Goal: Task Accomplishment & Management: Use online tool/utility

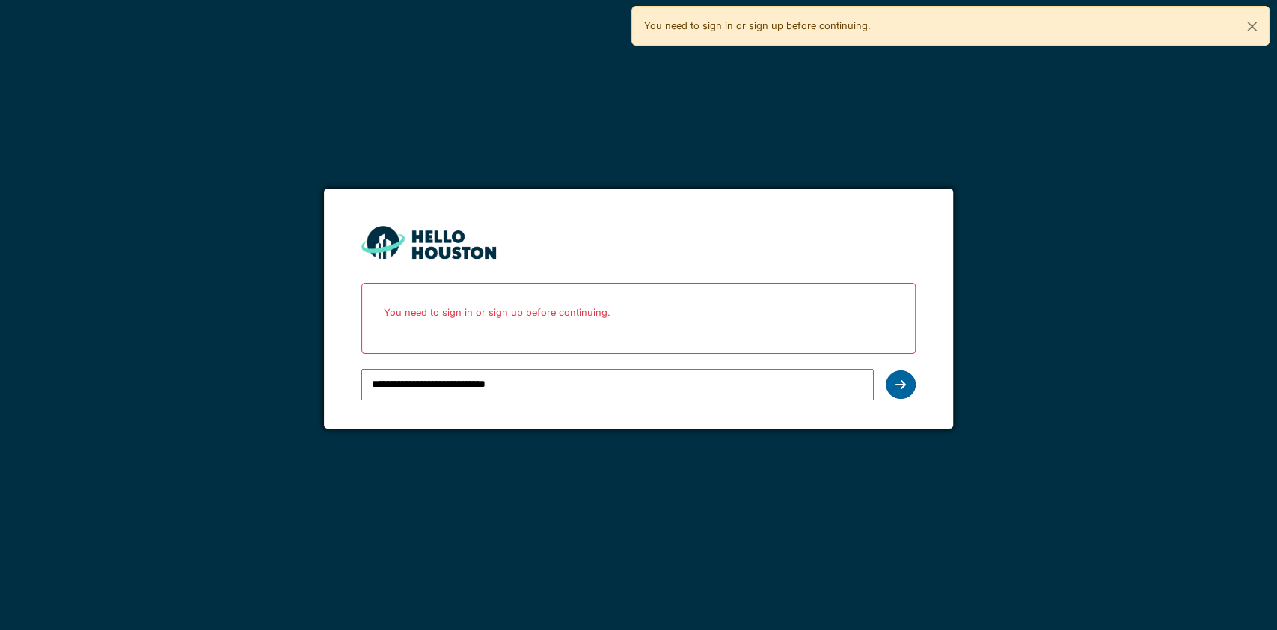
click at [900, 379] on icon at bounding box center [900, 384] width 10 height 12
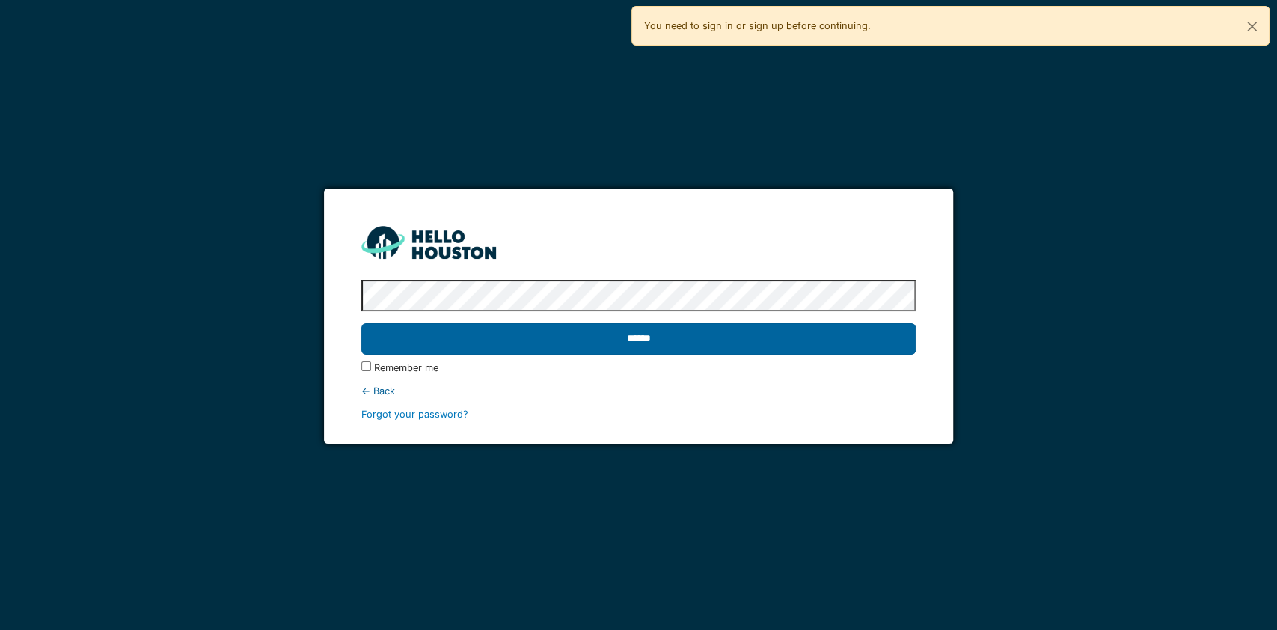
click at [604, 339] on input "******" at bounding box center [638, 338] width 554 height 31
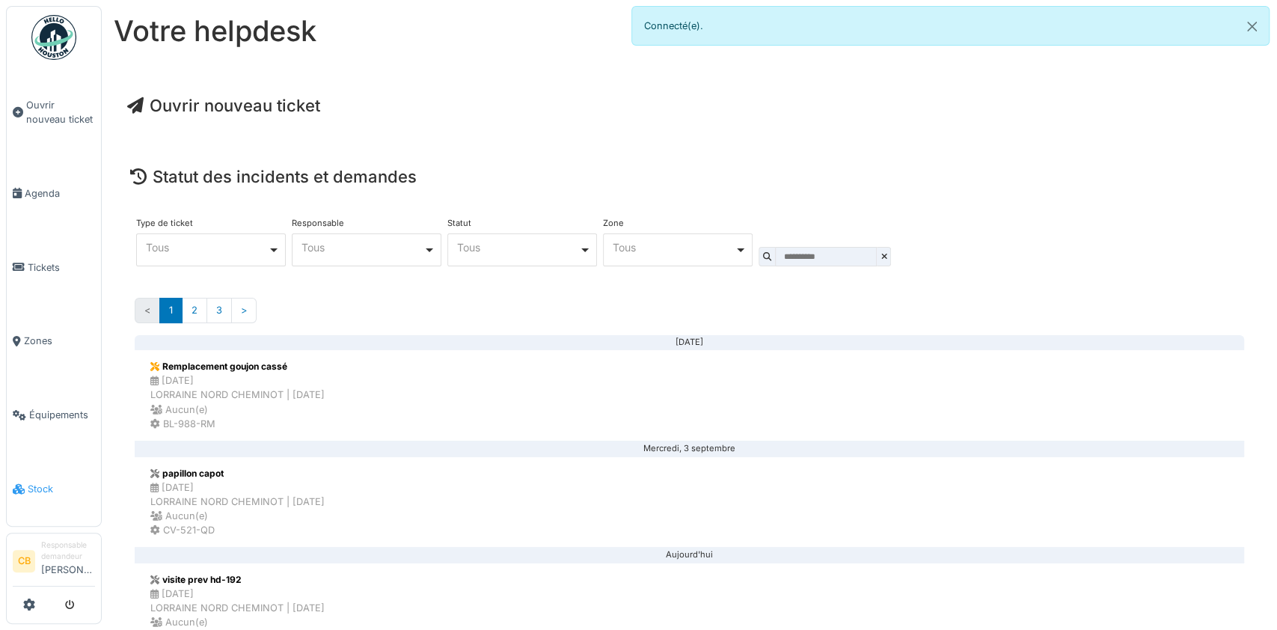
click at [25, 482] on li "Stock" at bounding box center [54, 489] width 82 height 14
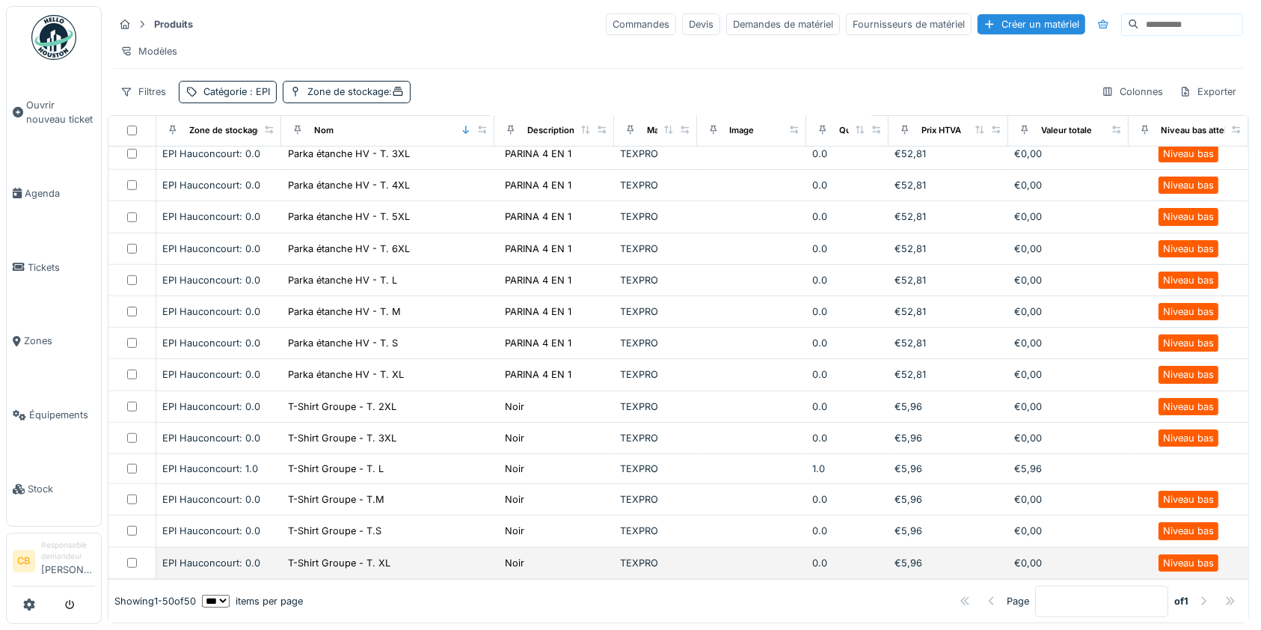
scroll to position [1209, 0]
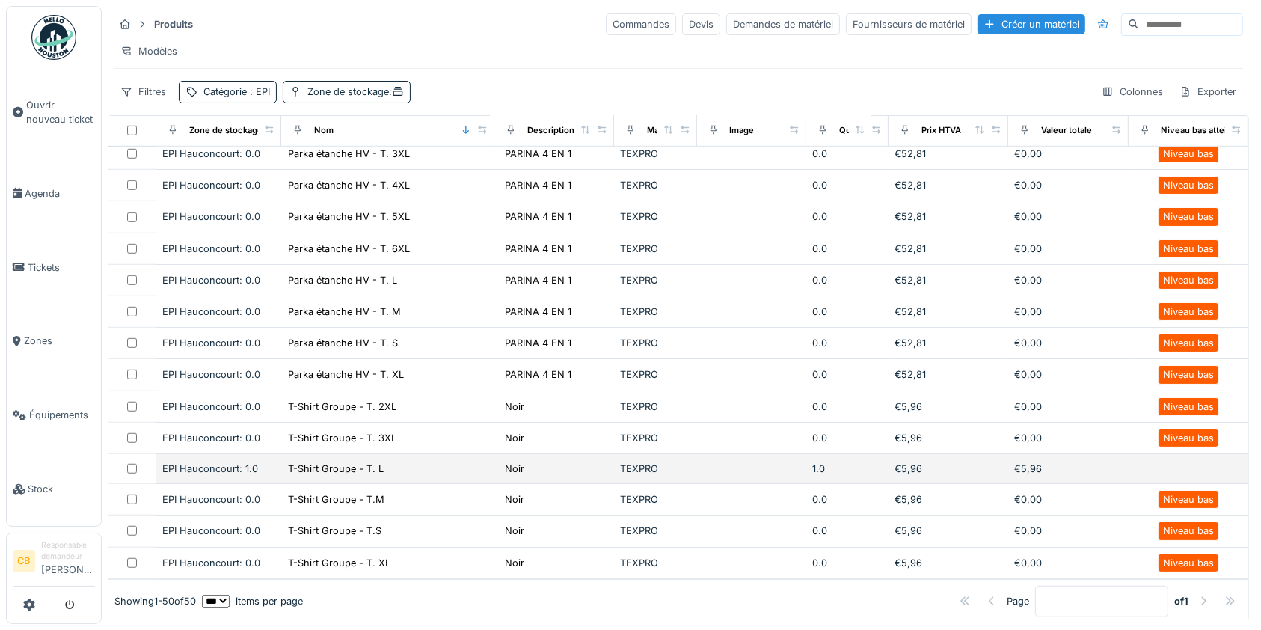
click at [393, 454] on td "T-Shirt Groupe - T. L" at bounding box center [387, 469] width 213 height 30
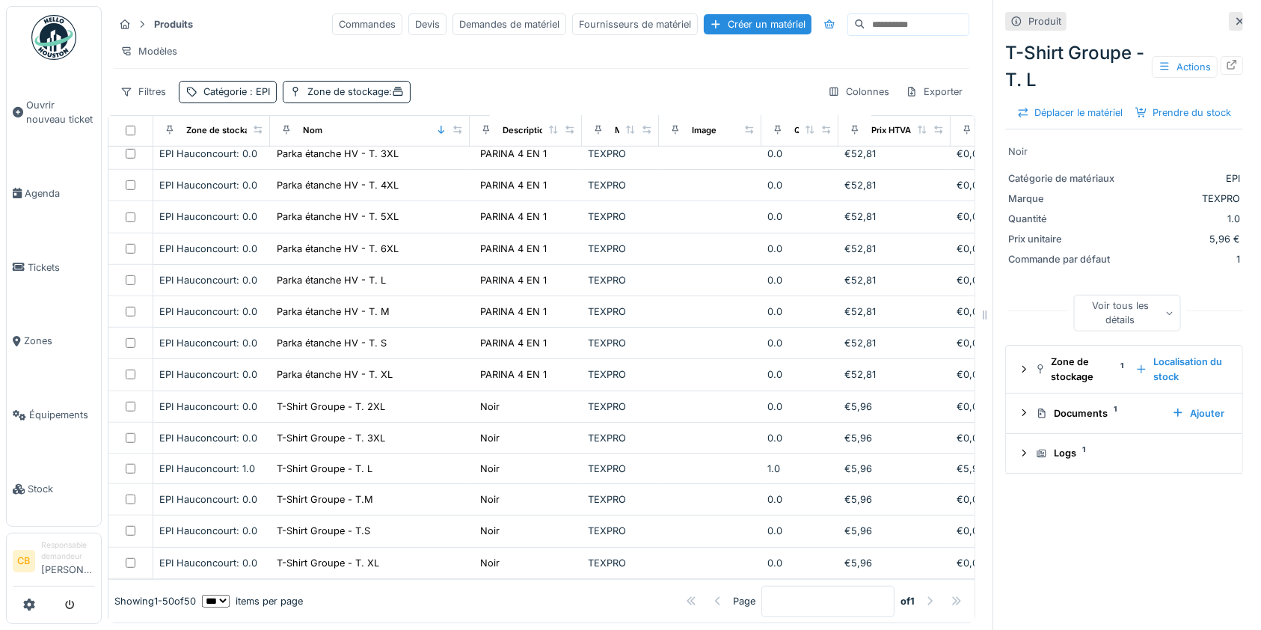
click at [1170, 517] on div "Produit T-Shirt Groupe - T. L Actions Déplacer le matériel Prendre du stock Noi…" at bounding box center [1123, 315] width 262 height 630
drag, startPoint x: 1161, startPoint y: 72, endPoint x: 1153, endPoint y: 99, distance: 28.7
click at [1153, 99] on div "T-Shirt Groupe - T. L Actions Déplacer le matériel Prendre du stock" at bounding box center [1124, 80] width 238 height 92
click at [1151, 123] on div "Prendre du stock" at bounding box center [1183, 112] width 108 height 20
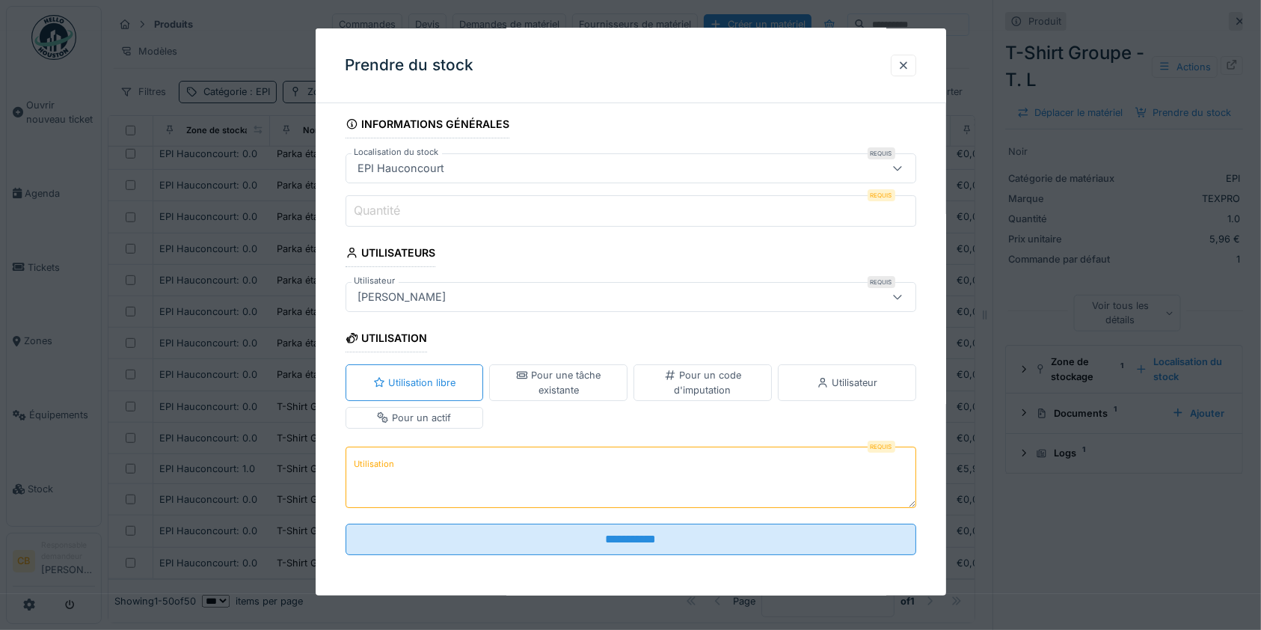
scroll to position [6, 0]
click at [888, 374] on div "Utilisateur" at bounding box center [847, 381] width 138 height 36
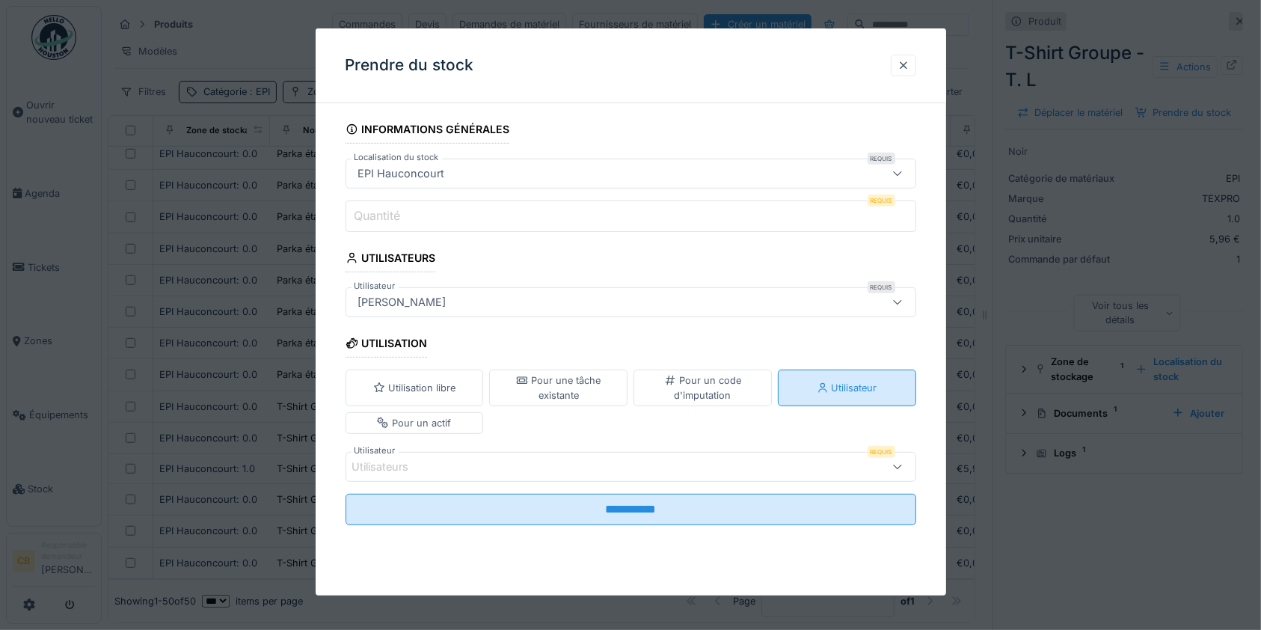
scroll to position [0, 0]
click at [706, 392] on div "Pour un code d'imputation" at bounding box center [702, 387] width 125 height 28
click at [674, 462] on div at bounding box center [597, 466] width 490 height 16
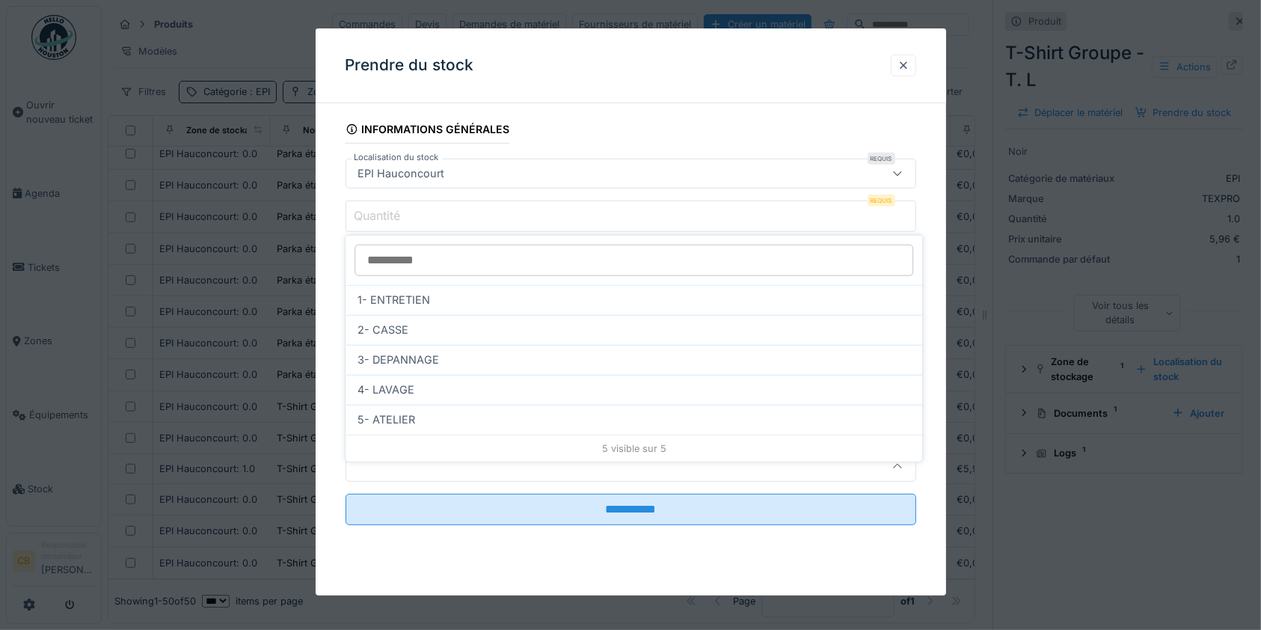
click at [933, 347] on div "**********" at bounding box center [631, 341] width 630 height 452
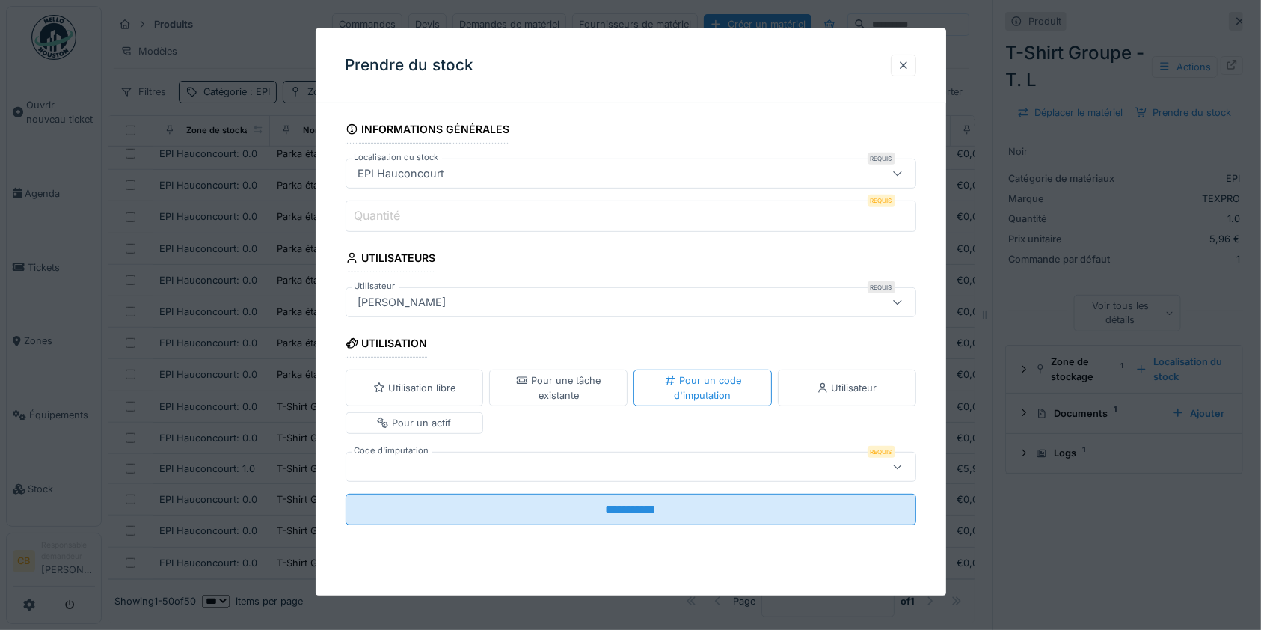
click at [577, 433] on div "Utilisation libre Pour une tâche existante Pour un code d'imputation Utilisateu…" at bounding box center [631, 401] width 571 height 76
click at [903, 63] on div at bounding box center [903, 66] width 25 height 22
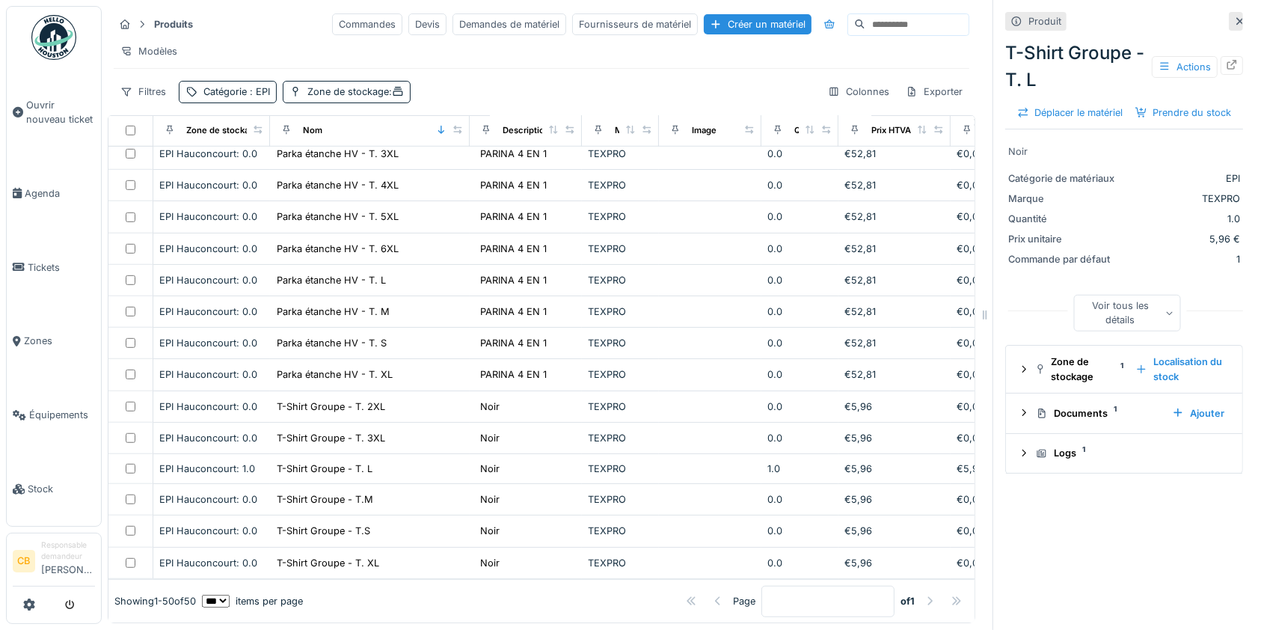
click at [1234, 27] on div at bounding box center [1240, 21] width 12 height 14
